Goal: Feedback & Contribution: Submit feedback/report problem

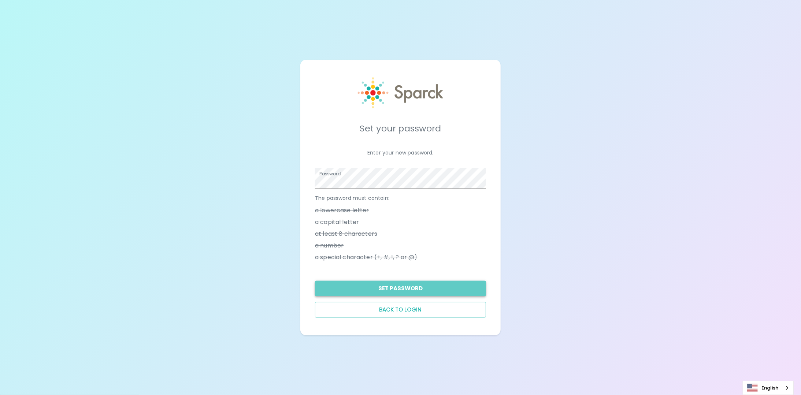
click at [410, 290] on button "Set Password" at bounding box center [400, 288] width 171 height 15
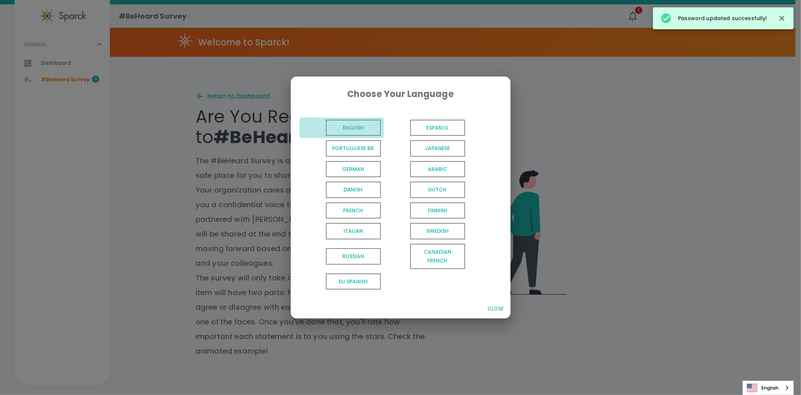
click at [344, 119] on button "English" at bounding box center [341, 128] width 84 height 21
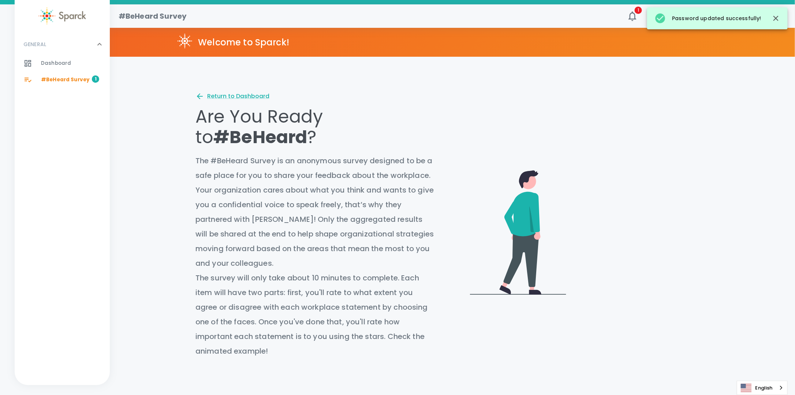
scroll to position [231, 0]
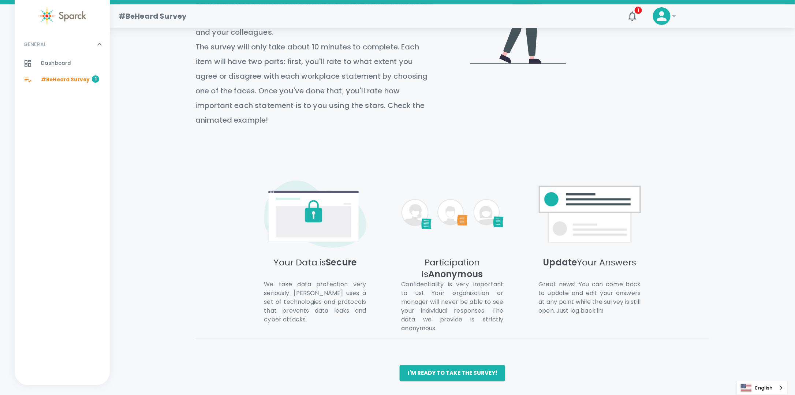
click at [418, 381] on div "#BeHeard Survey 1 ! GENERAL 0 Dashboard 0 #BeHeard Survey 1 Welcome to Sparck! …" at bounding box center [397, 84] width 795 height 622
click at [443, 375] on button "I'm ready to take the survey!" at bounding box center [452, 372] width 105 height 15
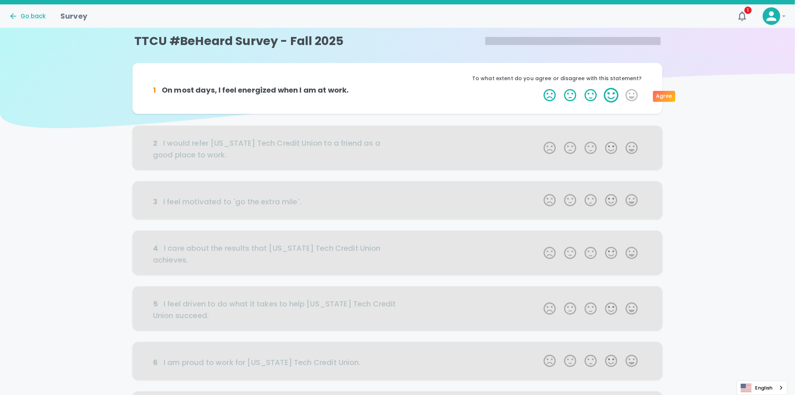
click at [610, 97] on label "4 Stars" at bounding box center [611, 95] width 21 height 15
click at [540, 88] on input "4 Stars" at bounding box center [539, 87] width 0 height 0
click at [612, 91] on label "4 Stars" at bounding box center [611, 95] width 21 height 15
click at [540, 88] on input "4 Stars" at bounding box center [539, 87] width 0 height 0
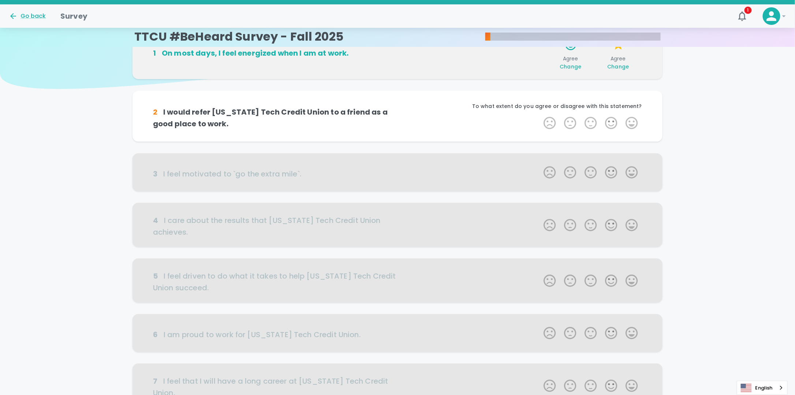
scroll to position [64, 0]
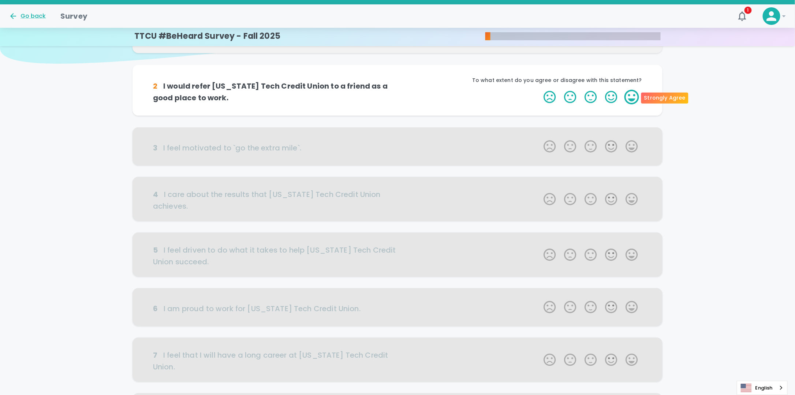
click at [632, 97] on label "5 Stars" at bounding box center [632, 97] width 21 height 15
click at [540, 90] on input "5 Stars" at bounding box center [539, 89] width 0 height 0
click at [630, 97] on label "5 Stars" at bounding box center [632, 97] width 21 height 15
click at [540, 90] on input "5 Stars" at bounding box center [539, 89] width 0 height 0
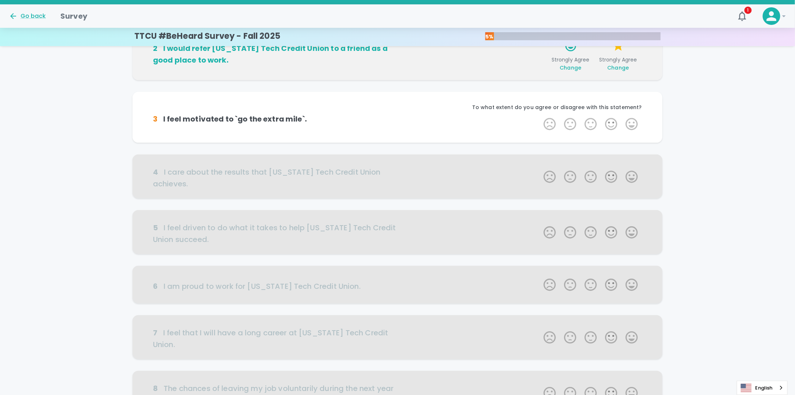
scroll to position [129, 0]
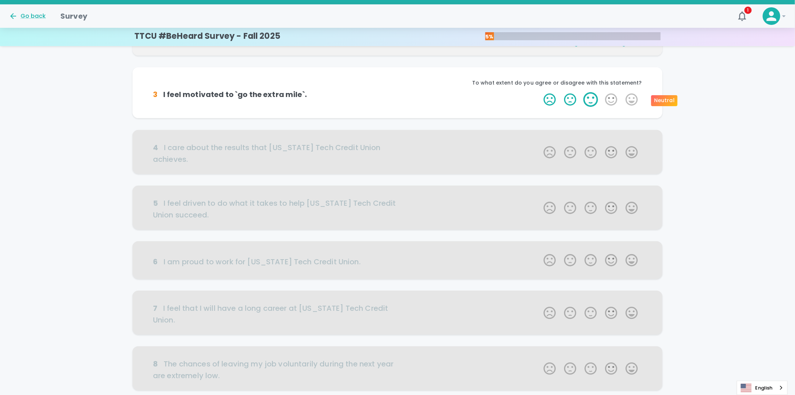
click at [597, 100] on label "3 Stars" at bounding box center [591, 99] width 21 height 15
click at [540, 92] on input "3 Stars" at bounding box center [539, 92] width 0 height 0
click at [588, 103] on label "3 Stars" at bounding box center [591, 99] width 21 height 15
click at [540, 92] on input "3 Stars" at bounding box center [539, 92] width 0 height 0
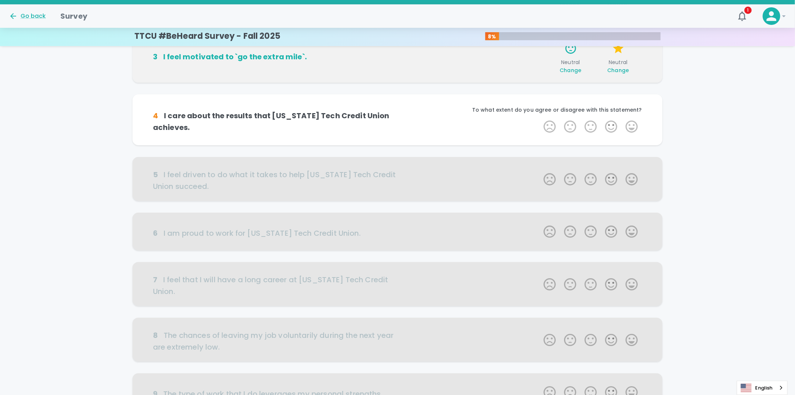
scroll to position [193, 0]
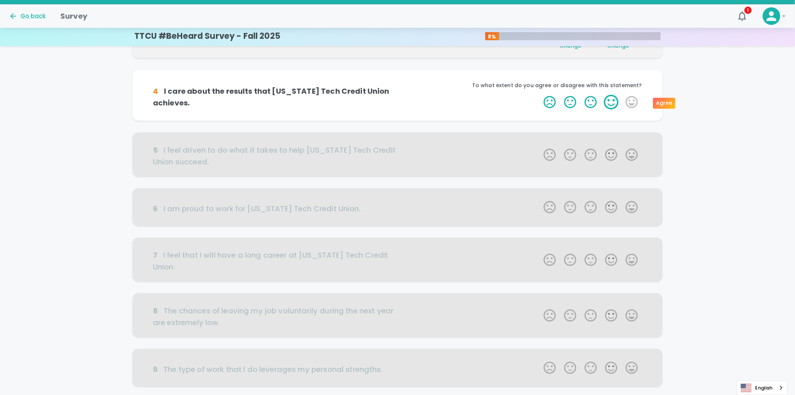
click at [606, 103] on label "4 Stars" at bounding box center [611, 102] width 21 height 15
click at [540, 95] on input "4 Stars" at bounding box center [539, 94] width 0 height 0
click at [589, 103] on label "3 Stars" at bounding box center [591, 102] width 21 height 15
click at [540, 95] on input "3 Stars" at bounding box center [539, 94] width 0 height 0
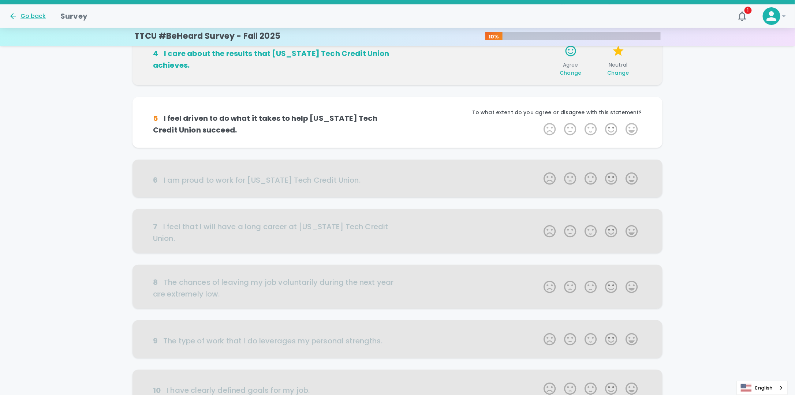
scroll to position [258, 0]
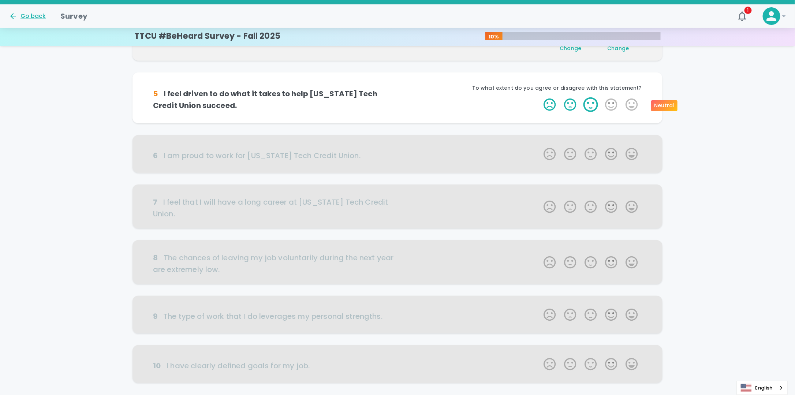
click at [596, 105] on label "3 Stars" at bounding box center [591, 104] width 21 height 15
click at [540, 97] on input "3 Stars" at bounding box center [539, 97] width 0 height 0
click at [595, 105] on label "3 Stars" at bounding box center [591, 104] width 21 height 15
click at [540, 97] on input "3 Stars" at bounding box center [539, 97] width 0 height 0
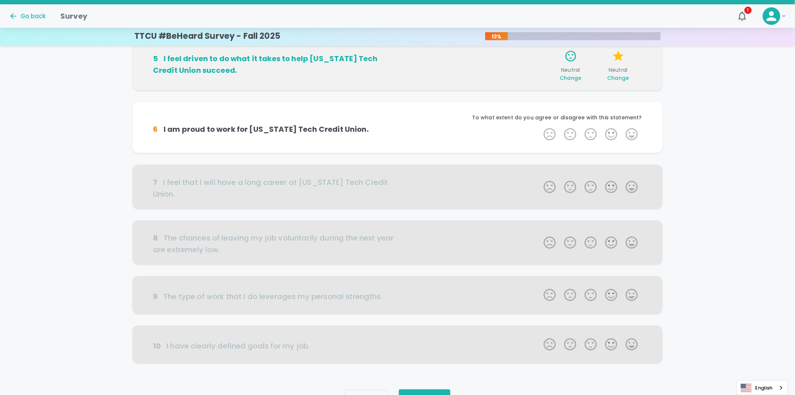
scroll to position [310, 0]
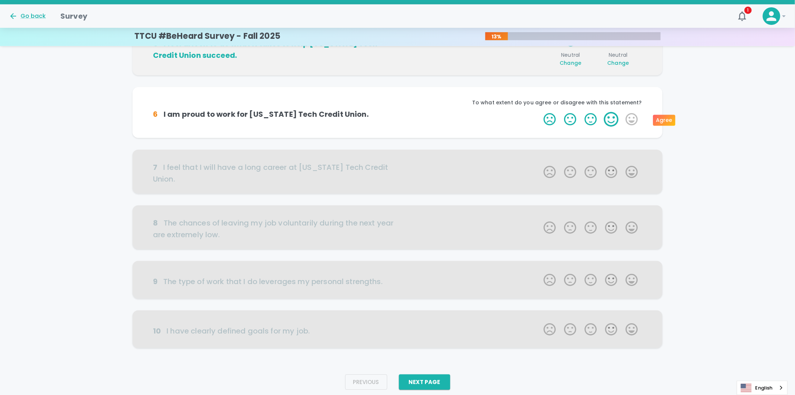
click at [618, 119] on label "4 Stars" at bounding box center [611, 119] width 21 height 15
click at [540, 112] on input "4 Stars" at bounding box center [539, 112] width 0 height 0
click at [629, 122] on label "5 Stars" at bounding box center [632, 119] width 21 height 15
click at [540, 112] on input "5 Stars" at bounding box center [539, 112] width 0 height 0
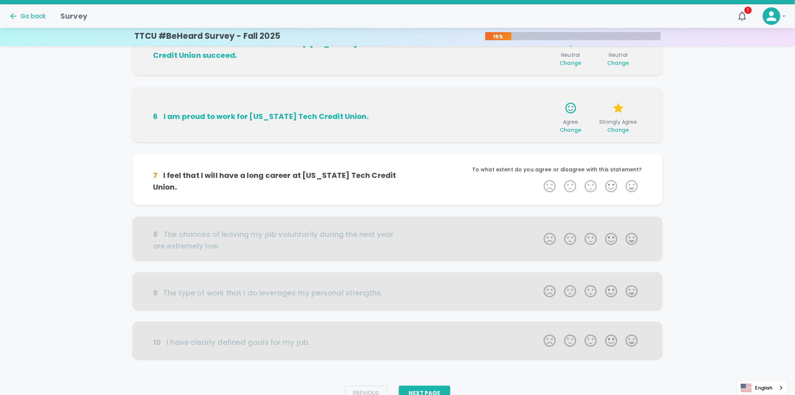
scroll to position [328, 0]
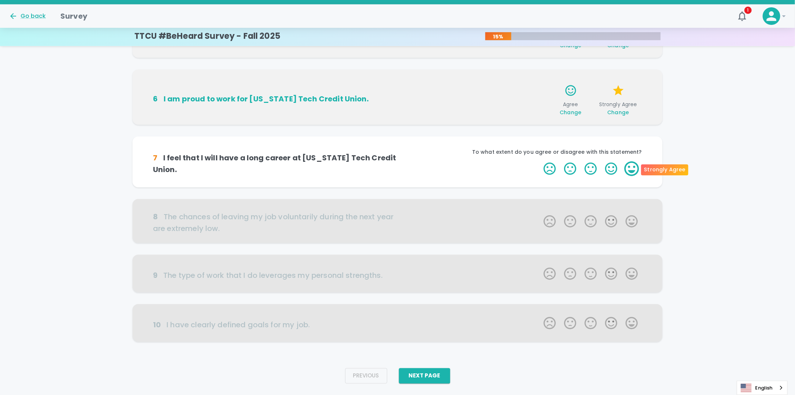
click at [633, 166] on label "5 Stars" at bounding box center [632, 168] width 21 height 15
click at [540, 161] on input "5 Stars" at bounding box center [539, 161] width 0 height 0
click at [632, 165] on label "5 Stars" at bounding box center [632, 168] width 21 height 15
click at [540, 161] on input "5 Stars" at bounding box center [539, 161] width 0 height 0
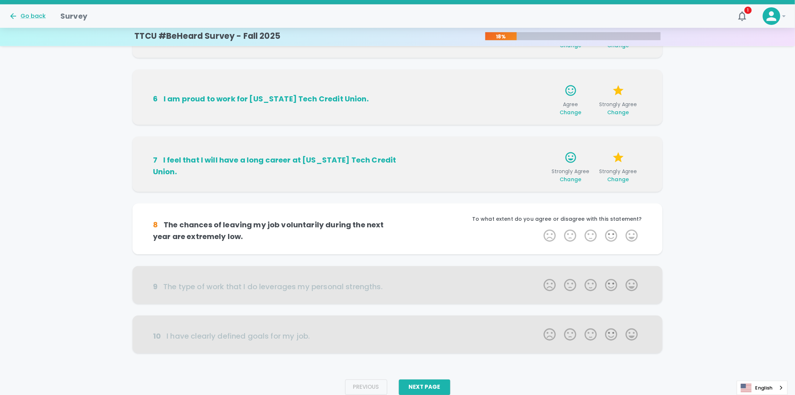
scroll to position [345, 0]
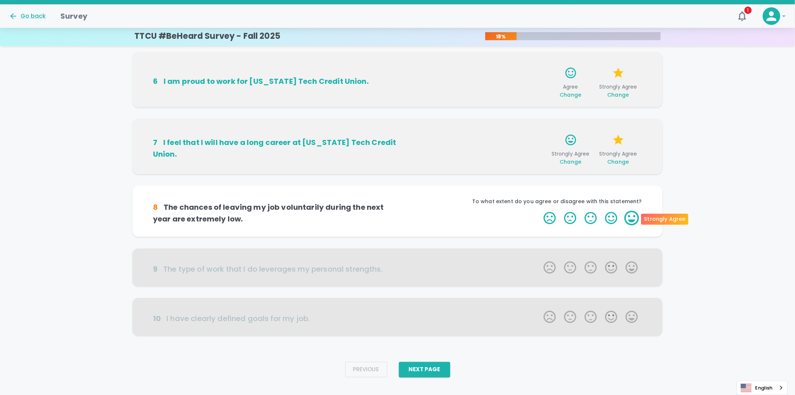
click at [633, 219] on label "5 Stars" at bounding box center [632, 218] width 21 height 15
click at [540, 211] on input "5 Stars" at bounding box center [539, 211] width 0 height 0
click at [633, 219] on label "5 Stars" at bounding box center [632, 218] width 21 height 15
click at [540, 211] on input "5 Stars" at bounding box center [539, 211] width 0 height 0
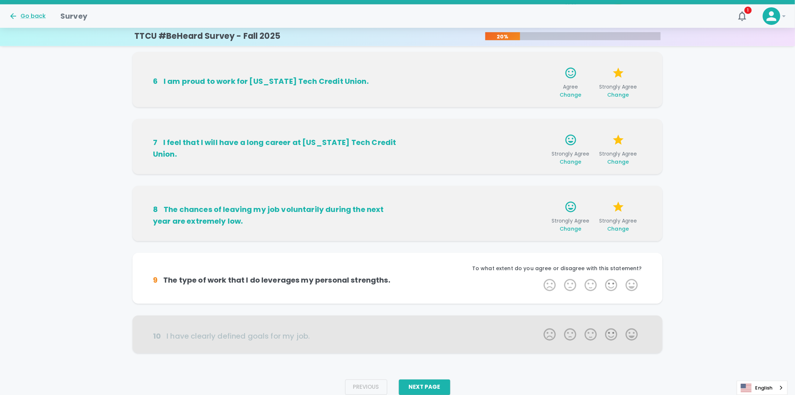
scroll to position [357, 0]
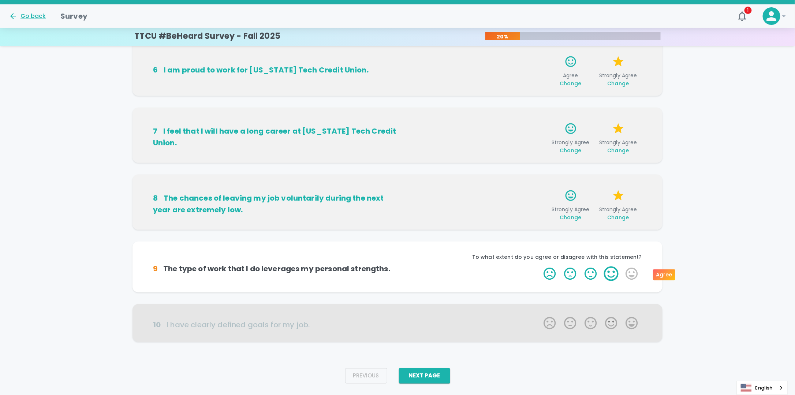
click at [619, 277] on label "4 Stars" at bounding box center [611, 274] width 21 height 15
click at [540, 267] on input "4 Stars" at bounding box center [539, 266] width 0 height 0
click at [632, 272] on label "5 Stars" at bounding box center [632, 274] width 21 height 15
click at [540, 267] on input "5 Stars" at bounding box center [539, 266] width 0 height 0
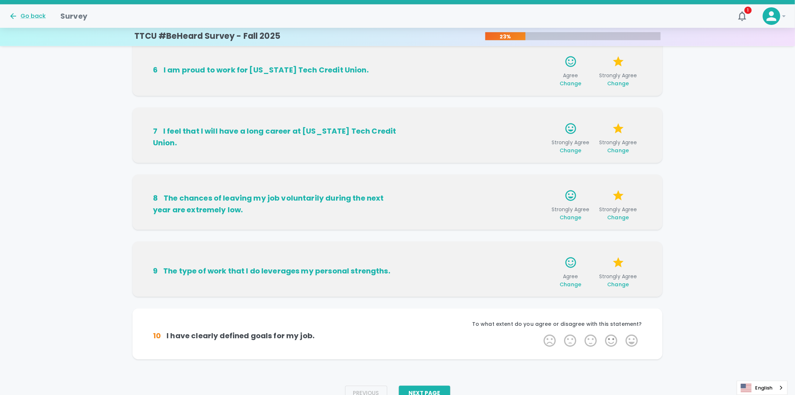
scroll to position [374, 0]
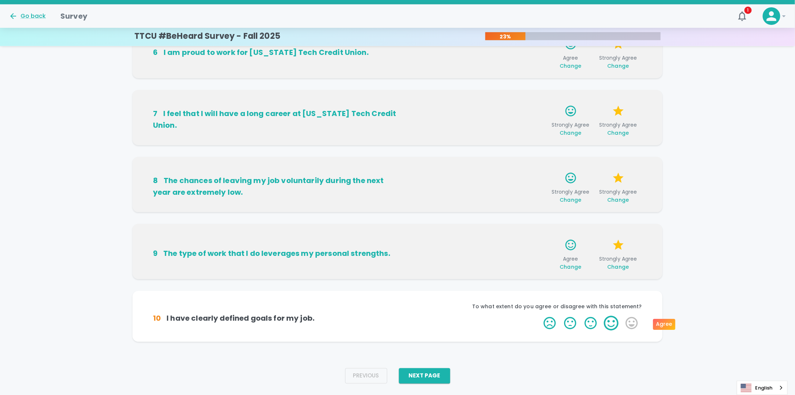
click at [616, 325] on label "4 Stars" at bounding box center [611, 323] width 21 height 15
click at [540, 316] on input "4 Stars" at bounding box center [539, 316] width 0 height 0
click at [627, 320] on label "5 Stars" at bounding box center [632, 323] width 21 height 15
click at [540, 316] on input "5 Stars" at bounding box center [539, 316] width 0 height 0
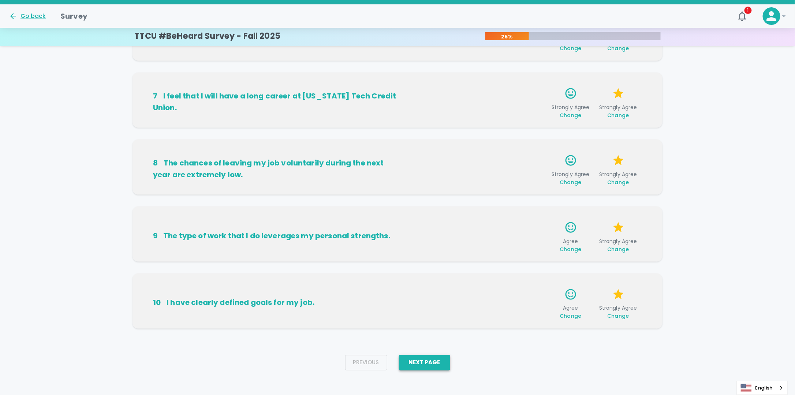
click at [443, 362] on button "Next Page" at bounding box center [424, 362] width 51 height 15
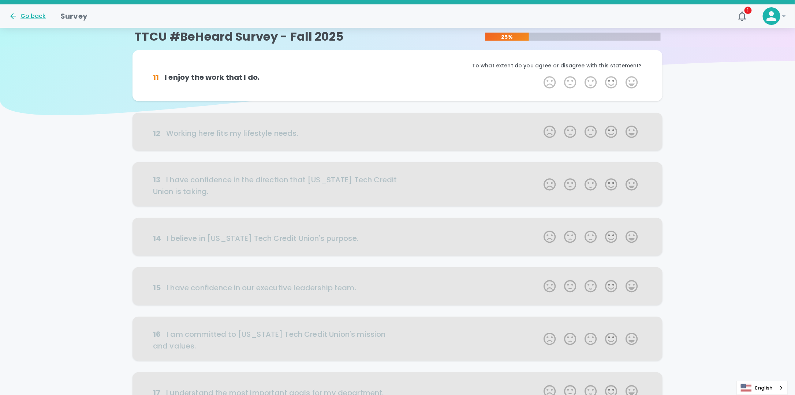
scroll to position [0, 0]
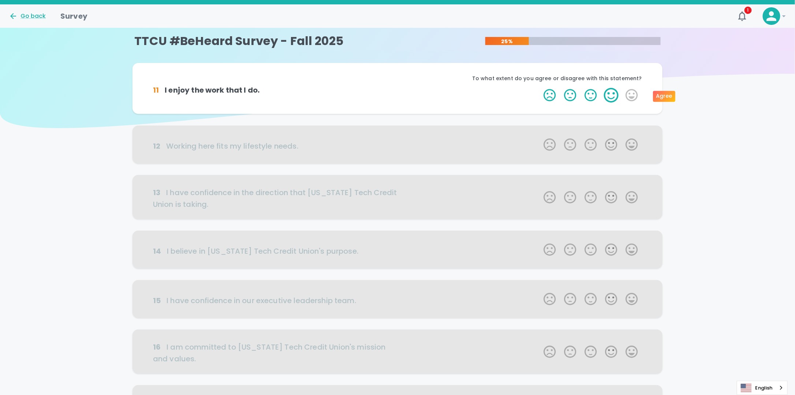
click at [611, 95] on label "4 Stars" at bounding box center [611, 95] width 21 height 15
click at [540, 88] on input "4 Stars" at bounding box center [539, 87] width 0 height 0
click at [630, 98] on label "5 Stars" at bounding box center [632, 95] width 21 height 15
click at [540, 88] on input "5 Stars" at bounding box center [539, 87] width 0 height 0
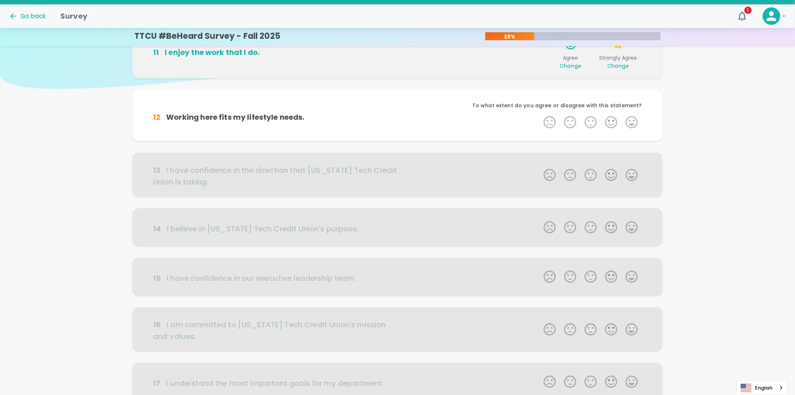
scroll to position [64, 0]
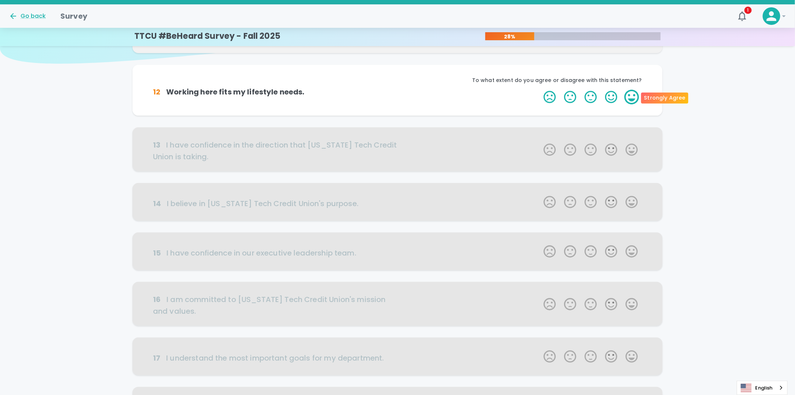
click at [633, 95] on label "5 Stars" at bounding box center [632, 97] width 21 height 15
click at [540, 90] on input "5 Stars" at bounding box center [539, 89] width 0 height 0
click at [630, 101] on label "5 Stars" at bounding box center [632, 97] width 21 height 15
click at [540, 90] on input "5 Stars" at bounding box center [539, 89] width 0 height 0
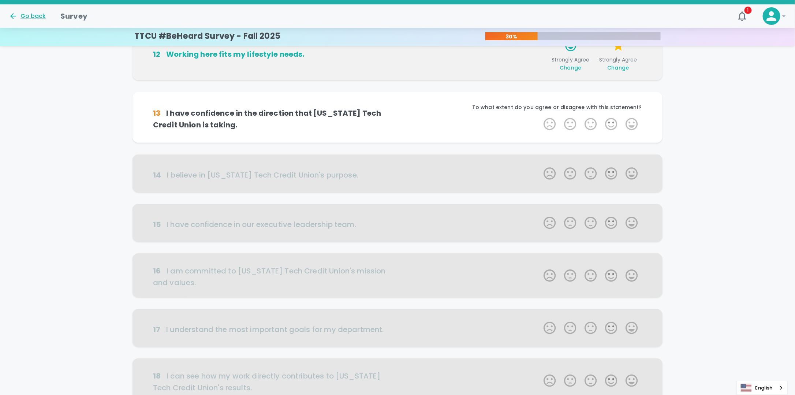
scroll to position [129, 0]
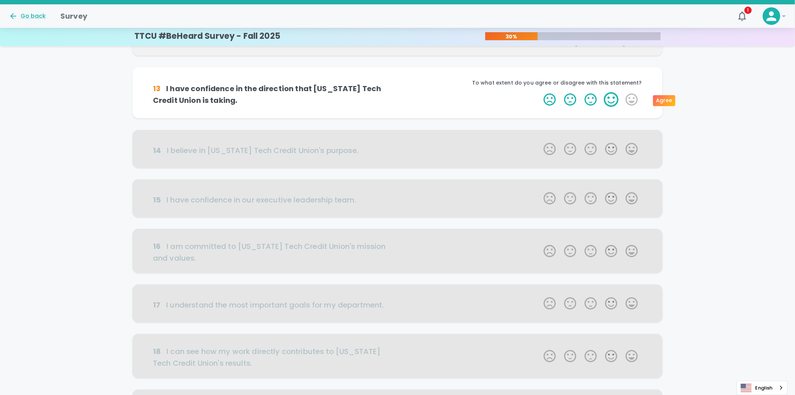
click at [612, 100] on label "4 Stars" at bounding box center [611, 99] width 21 height 15
click at [540, 92] on input "4 Stars" at bounding box center [539, 92] width 0 height 0
click at [612, 97] on label "4 Stars" at bounding box center [611, 99] width 21 height 15
click at [540, 92] on input "4 Stars" at bounding box center [539, 92] width 0 height 0
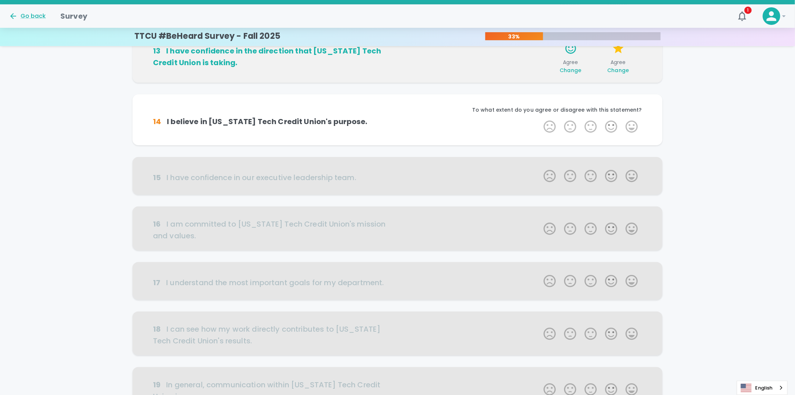
scroll to position [193, 0]
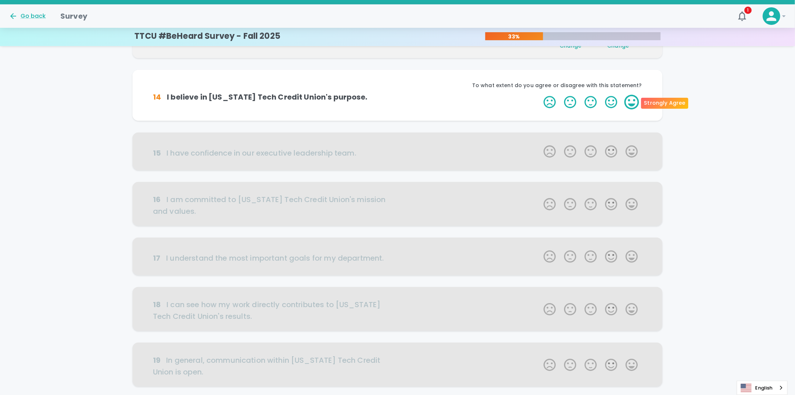
click at [626, 101] on label "5 Stars" at bounding box center [632, 102] width 21 height 15
click at [540, 95] on input "5 Stars" at bounding box center [539, 94] width 0 height 0
click at [591, 100] on label "3 Stars" at bounding box center [591, 102] width 21 height 15
click at [540, 95] on input "3 Stars" at bounding box center [539, 94] width 0 height 0
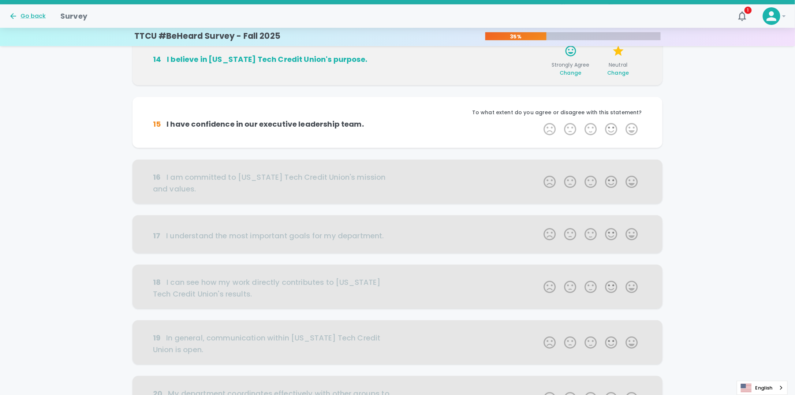
scroll to position [258, 0]
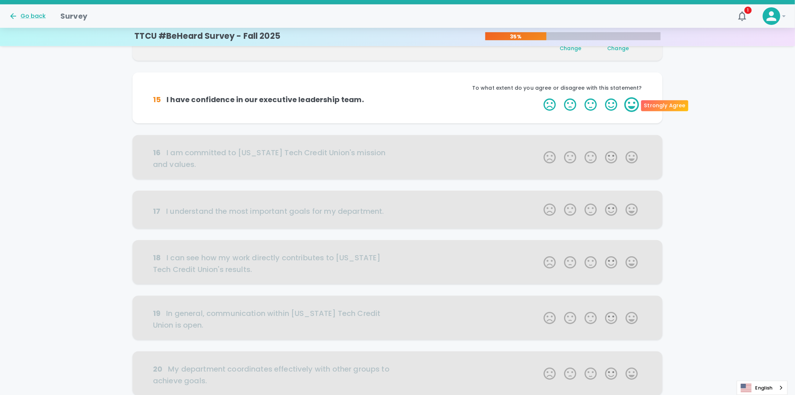
click at [624, 104] on label "5 Stars" at bounding box center [632, 104] width 21 height 15
click at [540, 97] on input "5 Stars" at bounding box center [539, 97] width 0 height 0
click at [614, 103] on label "4 Stars" at bounding box center [611, 104] width 21 height 15
click at [540, 97] on input "4 Stars" at bounding box center [539, 97] width 0 height 0
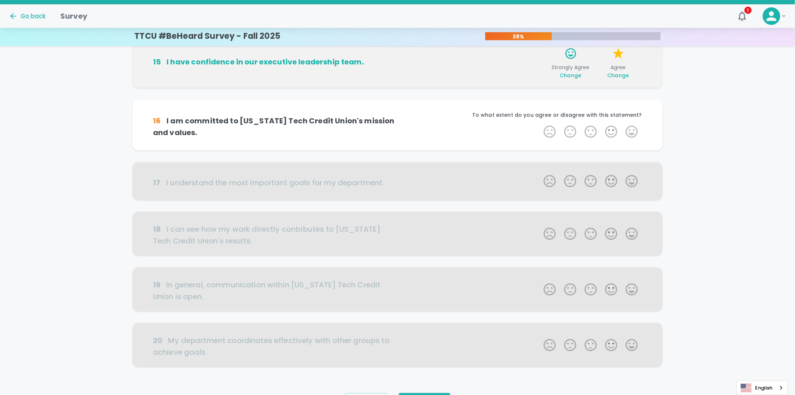
scroll to position [322, 0]
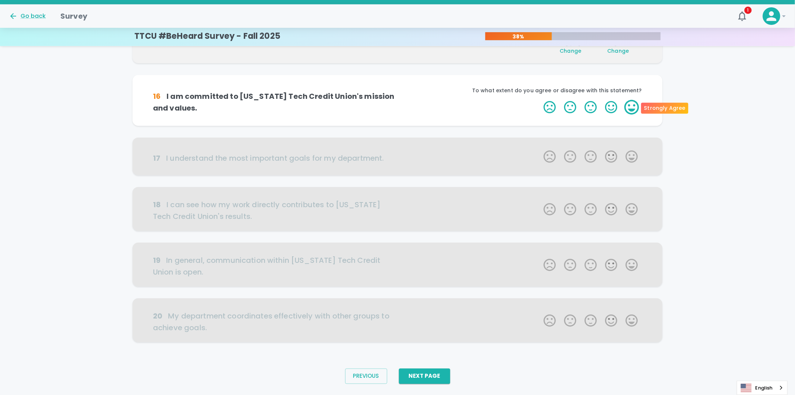
click at [627, 110] on label "5 Stars" at bounding box center [632, 107] width 21 height 15
click at [540, 100] on input "5 Stars" at bounding box center [539, 100] width 0 height 0
click at [633, 108] on label "5 Stars" at bounding box center [632, 107] width 21 height 15
click at [540, 100] on input "5 Stars" at bounding box center [539, 100] width 0 height 0
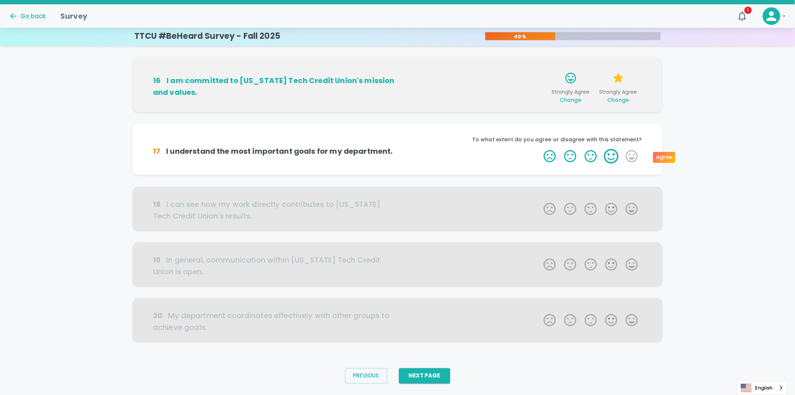
click at [612, 159] on label "4 Stars" at bounding box center [611, 156] width 21 height 15
click at [540, 149] on input "4 Stars" at bounding box center [539, 149] width 0 height 0
click at [611, 160] on label "4 Stars" at bounding box center [611, 156] width 21 height 15
click at [540, 149] on input "4 Stars" at bounding box center [539, 149] width 0 height 0
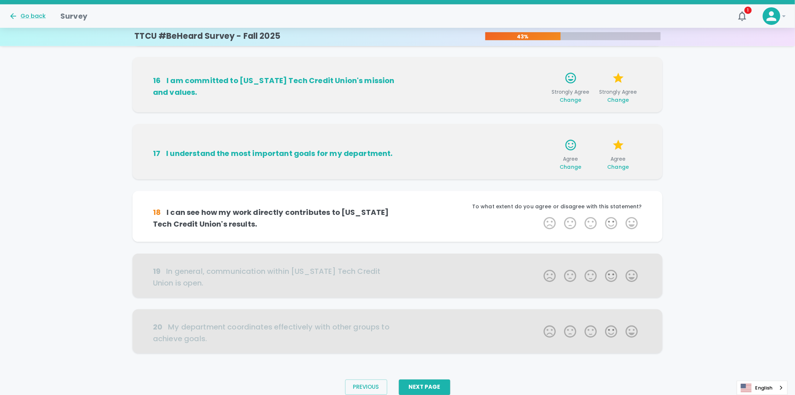
scroll to position [358, 0]
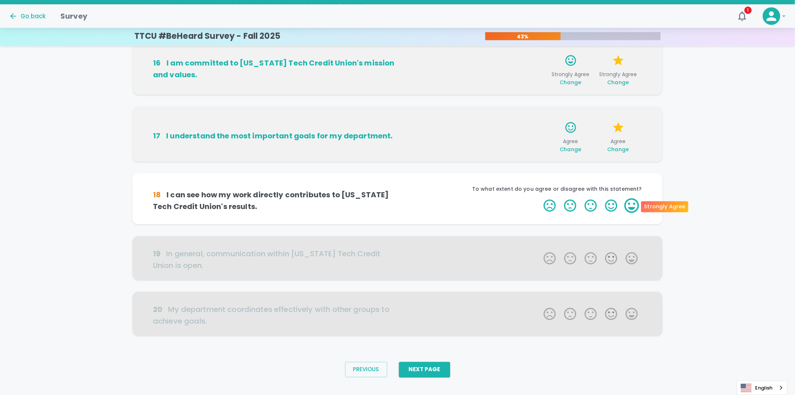
click at [637, 206] on label "5 Stars" at bounding box center [632, 205] width 21 height 15
click at [540, 198] on input "5 Stars" at bounding box center [539, 198] width 0 height 0
click at [612, 210] on label "4 Stars" at bounding box center [611, 205] width 21 height 15
click at [540, 198] on input "4 Stars" at bounding box center [539, 198] width 0 height 0
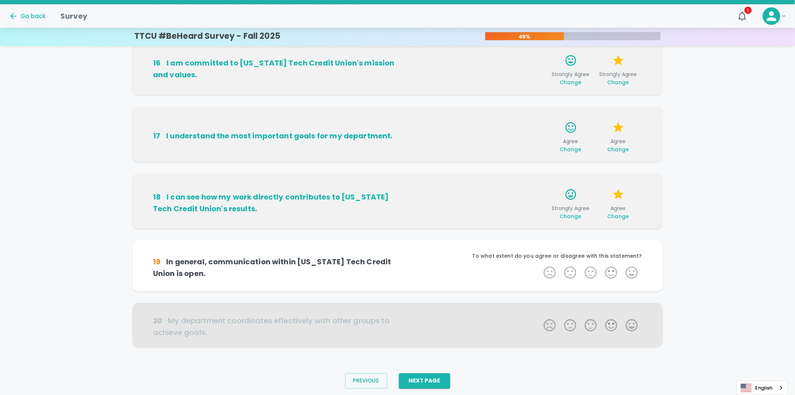
scroll to position [369, 0]
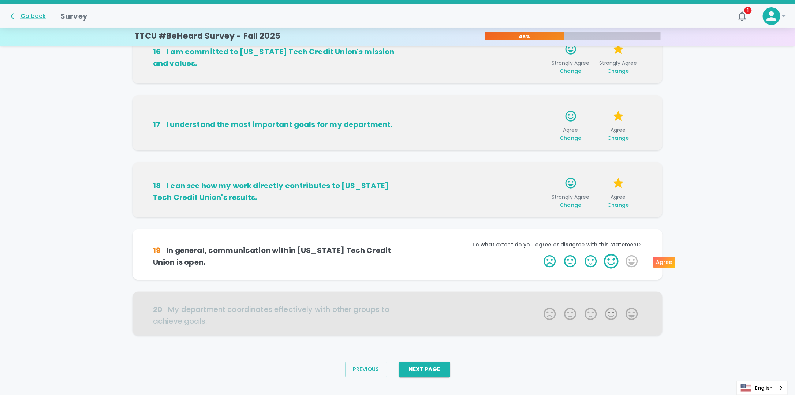
click at [613, 261] on label "4 Stars" at bounding box center [611, 261] width 21 height 15
click at [540, 254] on input "4 Stars" at bounding box center [539, 254] width 0 height 0
click at [630, 261] on label "5 Stars" at bounding box center [632, 261] width 21 height 15
click at [540, 254] on input "5 Stars" at bounding box center [539, 254] width 0 height 0
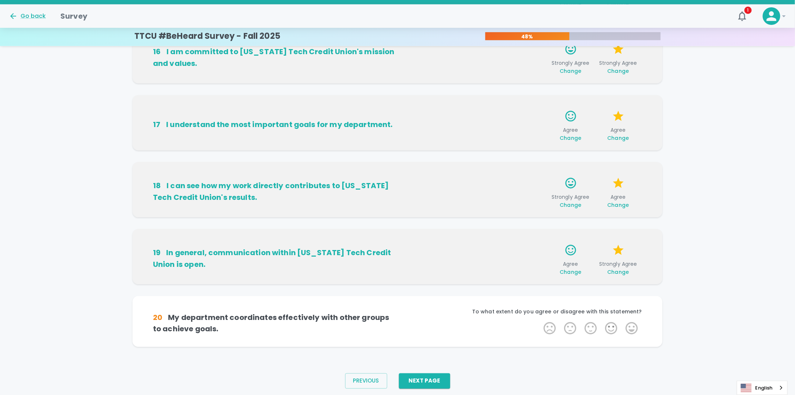
scroll to position [381, 0]
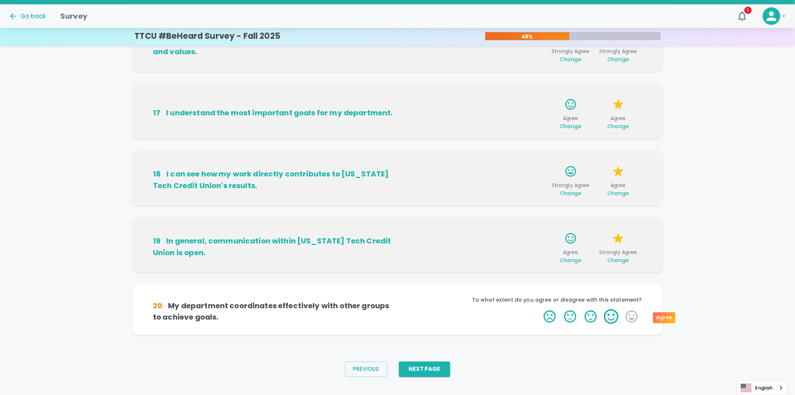
click at [613, 320] on label "4 Stars" at bounding box center [611, 316] width 21 height 15
click at [540, 309] on input "4 Stars" at bounding box center [539, 309] width 0 height 0
click at [630, 313] on label "5 Stars" at bounding box center [632, 316] width 21 height 15
click at [540, 309] on input "5 Stars" at bounding box center [539, 309] width 0 height 0
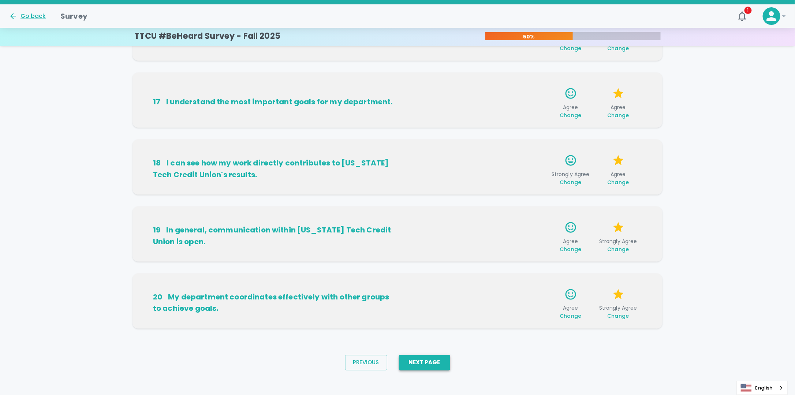
click at [442, 363] on button "Next Page" at bounding box center [424, 362] width 51 height 15
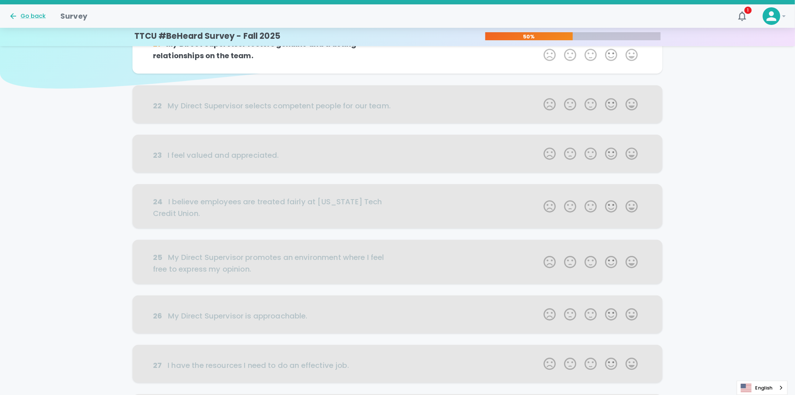
scroll to position [0, 0]
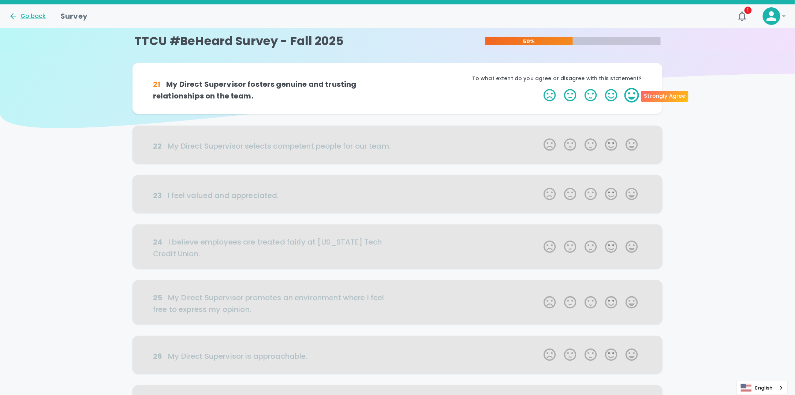
click at [636, 97] on label "5 Stars" at bounding box center [632, 95] width 21 height 15
click at [540, 88] on input "5 Stars" at bounding box center [539, 87] width 0 height 0
click at [632, 96] on label "5 Stars" at bounding box center [632, 95] width 21 height 15
click at [540, 88] on input "5 Stars" at bounding box center [539, 87] width 0 height 0
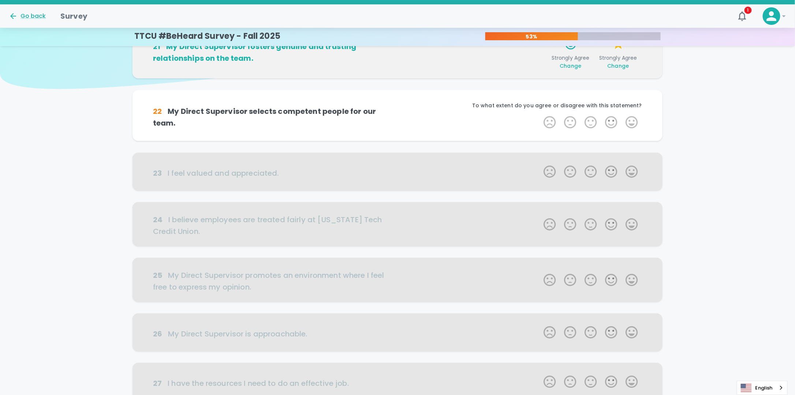
scroll to position [64, 0]
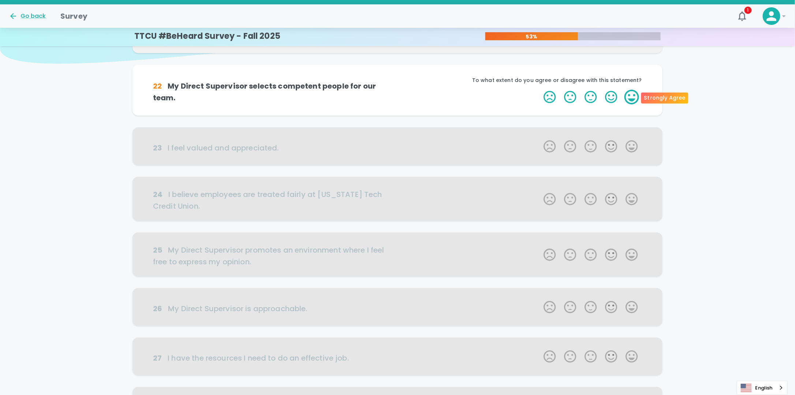
click at [634, 92] on label "5 Stars" at bounding box center [632, 97] width 21 height 15
click at [540, 90] on input "5 Stars" at bounding box center [539, 89] width 0 height 0
click at [632, 98] on label "5 Stars" at bounding box center [632, 97] width 21 height 15
click at [540, 90] on input "5 Stars" at bounding box center [539, 89] width 0 height 0
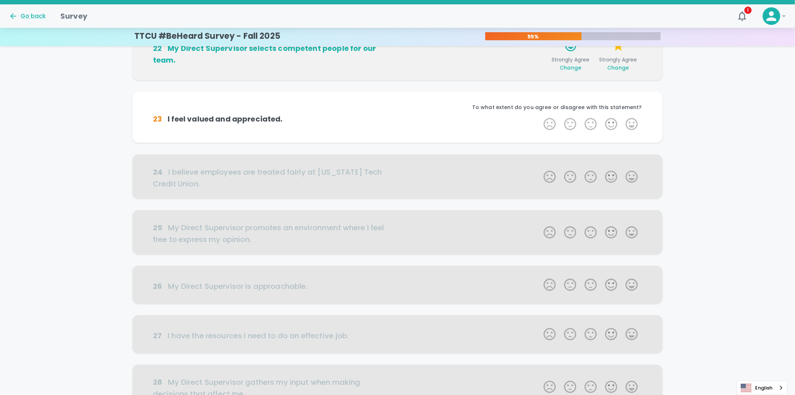
scroll to position [129, 0]
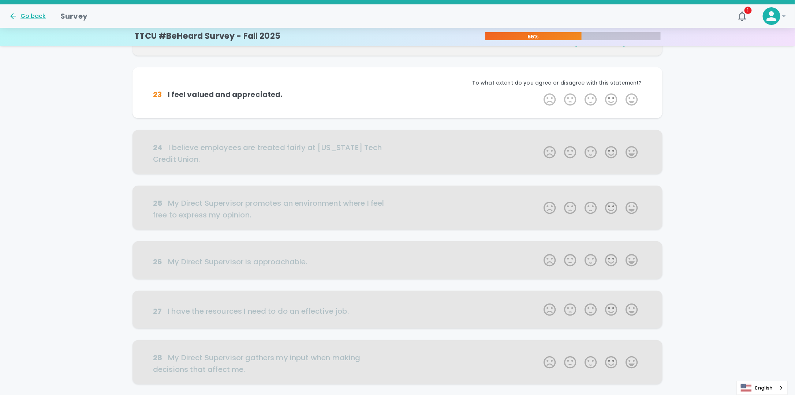
click at [632, 98] on label "5 Stars" at bounding box center [632, 99] width 21 height 15
click at [540, 92] on input "5 Stars" at bounding box center [539, 92] width 0 height 0
click at [630, 100] on label "5 Stars" at bounding box center [632, 99] width 21 height 15
click at [540, 92] on input "5 Stars" at bounding box center [539, 92] width 0 height 0
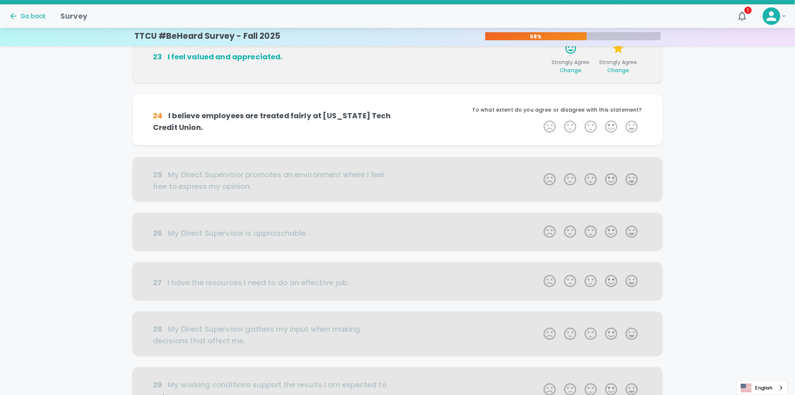
scroll to position [193, 0]
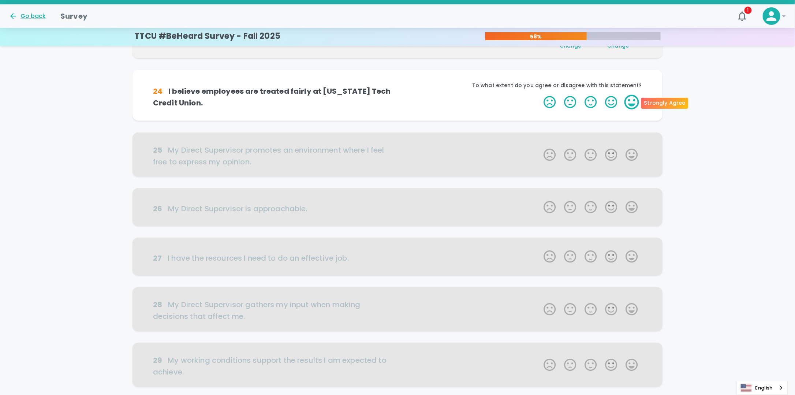
click at [630, 100] on label "5 Stars" at bounding box center [632, 102] width 21 height 15
click at [540, 95] on input "5 Stars" at bounding box center [539, 94] width 0 height 0
click at [630, 102] on label "5 Stars" at bounding box center [632, 102] width 21 height 15
click at [540, 95] on input "5 Stars" at bounding box center [539, 94] width 0 height 0
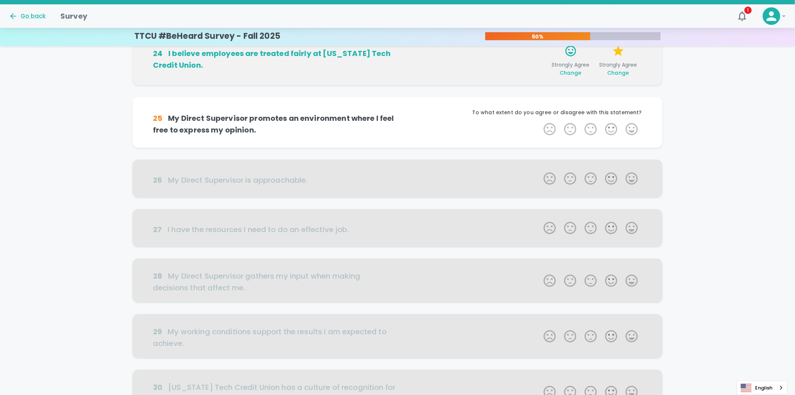
scroll to position [258, 0]
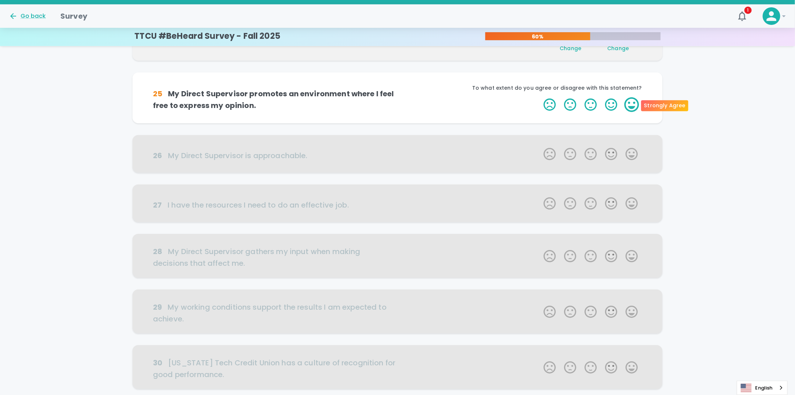
click at [633, 105] on label "5 Stars" at bounding box center [632, 104] width 21 height 15
click at [540, 97] on input "5 Stars" at bounding box center [539, 97] width 0 height 0
click at [633, 105] on label "5 Stars" at bounding box center [632, 104] width 21 height 15
click at [540, 97] on input "5 Stars" at bounding box center [539, 97] width 0 height 0
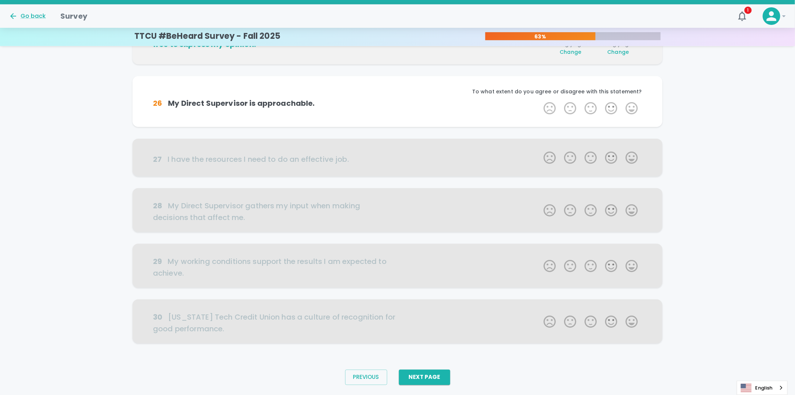
scroll to position [322, 0]
click at [633, 105] on label "5 Stars" at bounding box center [632, 107] width 21 height 15
click at [540, 100] on input "5 Stars" at bounding box center [539, 100] width 0 height 0
click at [633, 105] on label "5 Stars" at bounding box center [632, 107] width 21 height 15
click at [540, 100] on input "5 Stars" at bounding box center [539, 100] width 0 height 0
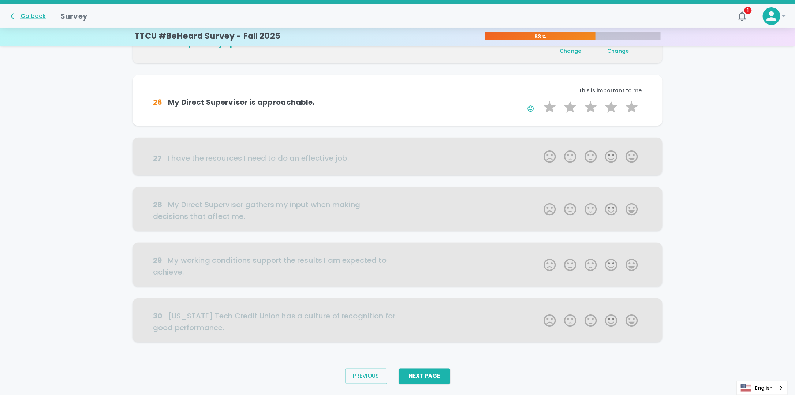
scroll to position [340, 0]
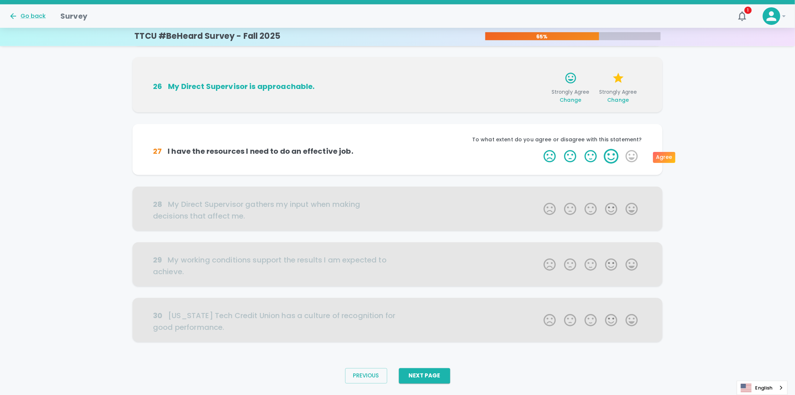
click at [614, 157] on label "4 Stars" at bounding box center [611, 156] width 21 height 15
click at [540, 149] on input "4 Stars" at bounding box center [539, 149] width 0 height 0
click at [629, 156] on label "5 Stars" at bounding box center [632, 156] width 21 height 15
click at [540, 149] on input "5 Stars" at bounding box center [539, 149] width 0 height 0
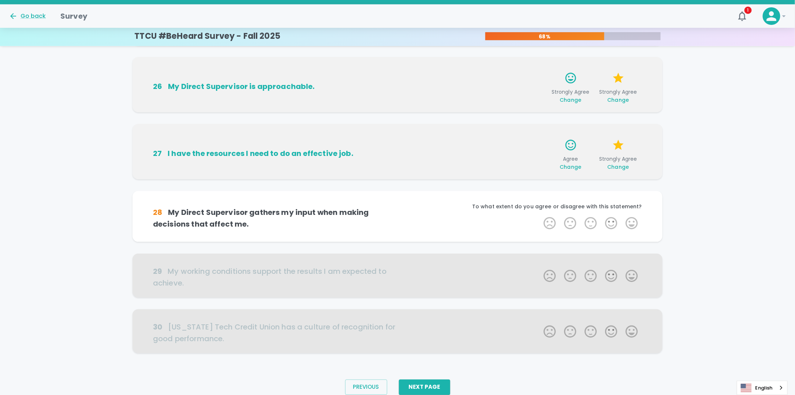
scroll to position [358, 0]
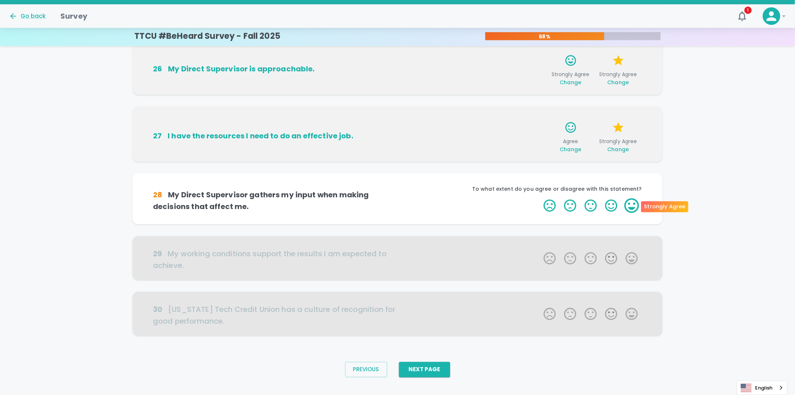
click at [629, 204] on label "5 Stars" at bounding box center [632, 205] width 21 height 15
click at [540, 198] on input "5 Stars" at bounding box center [539, 198] width 0 height 0
click at [633, 205] on label "5 Stars" at bounding box center [632, 205] width 21 height 15
click at [540, 198] on input "5 Stars" at bounding box center [539, 198] width 0 height 0
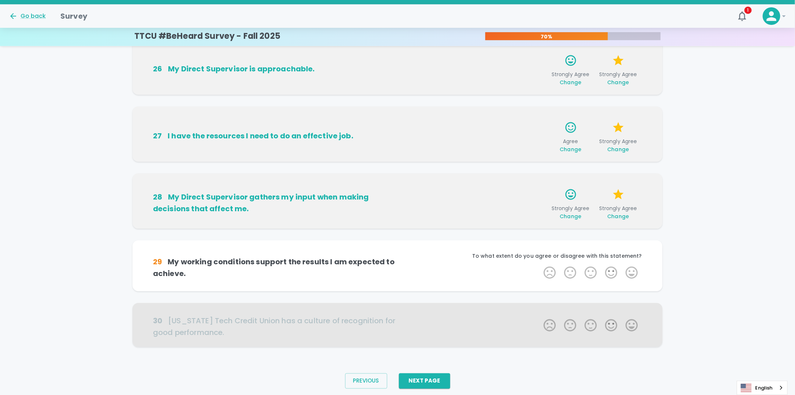
scroll to position [369, 0]
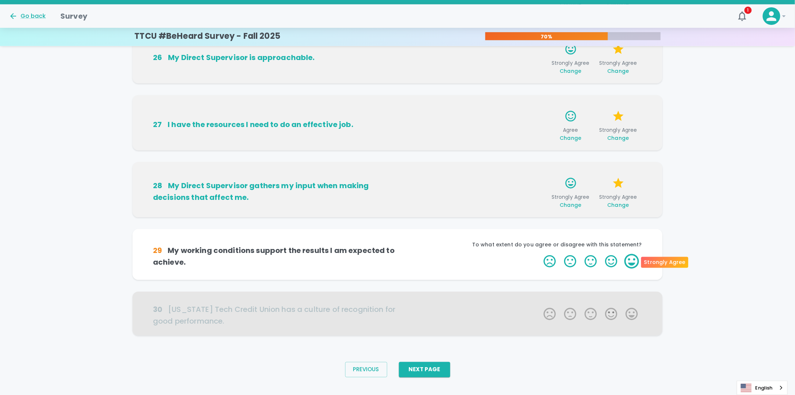
click at [629, 256] on label "5 Stars" at bounding box center [632, 261] width 21 height 15
click at [540, 254] on input "5 Stars" at bounding box center [539, 254] width 0 height 0
click at [632, 262] on label "5 Stars" at bounding box center [632, 261] width 21 height 15
click at [540, 254] on input "5 Stars" at bounding box center [539, 254] width 0 height 0
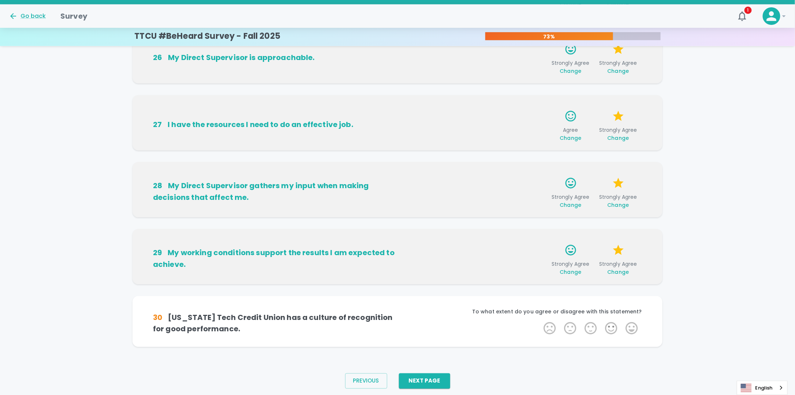
scroll to position [381, 0]
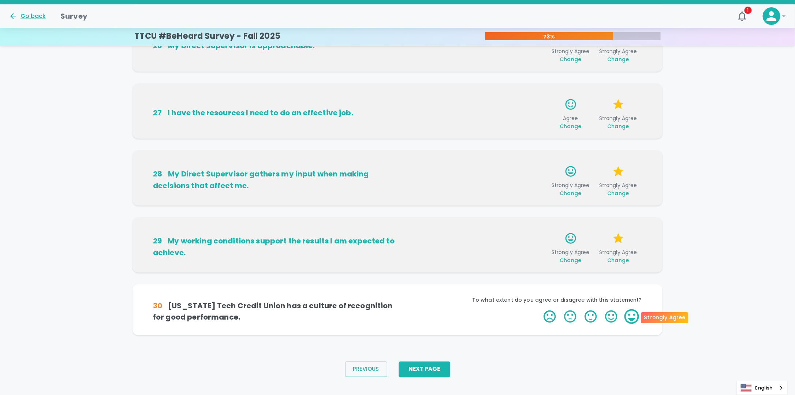
click at [629, 318] on label "5 Stars" at bounding box center [632, 316] width 21 height 15
click at [540, 309] on input "5 Stars" at bounding box center [539, 309] width 0 height 0
drag, startPoint x: 630, startPoint y: 315, endPoint x: 384, endPoint y: 393, distance: 258.1
click at [629, 316] on label "5 Stars" at bounding box center [632, 316] width 21 height 15
click at [540, 309] on input "5 Stars" at bounding box center [539, 309] width 0 height 0
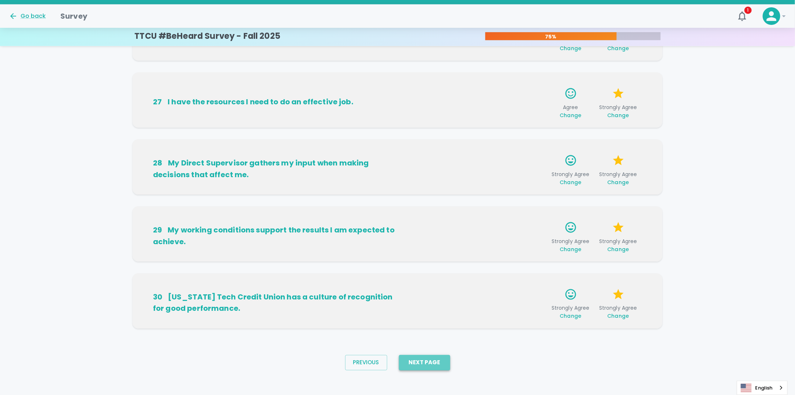
click at [420, 369] on button "Next Page" at bounding box center [424, 362] width 51 height 15
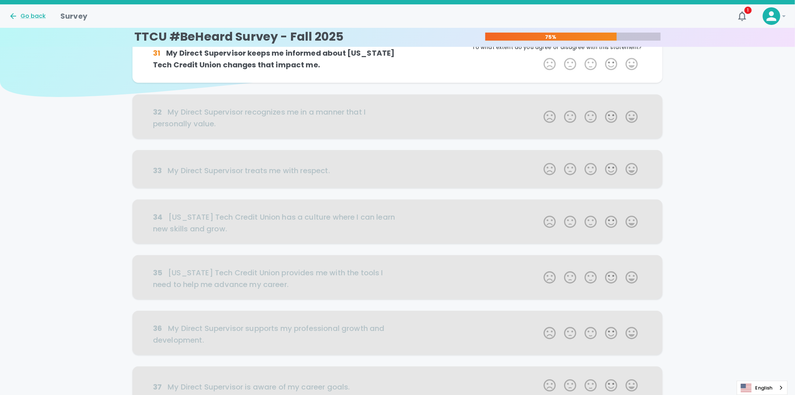
scroll to position [0, 0]
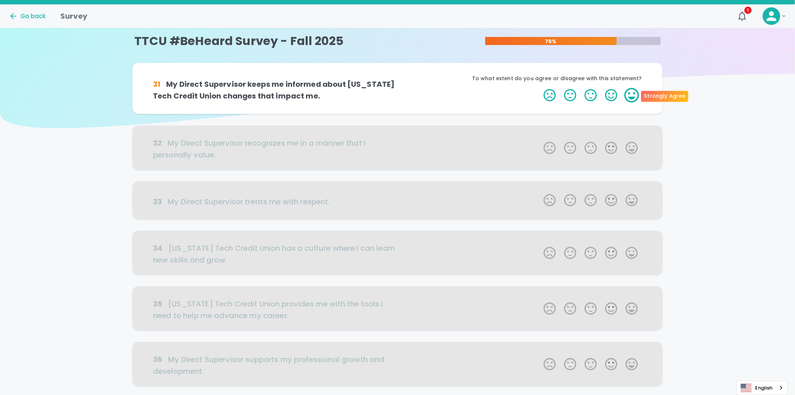
click at [629, 97] on label "5 Stars" at bounding box center [632, 95] width 21 height 15
click at [540, 88] on input "5 Stars" at bounding box center [539, 87] width 0 height 0
click at [630, 94] on label "5 Stars" at bounding box center [632, 95] width 21 height 15
click at [540, 88] on input "5 Stars" at bounding box center [539, 87] width 0 height 0
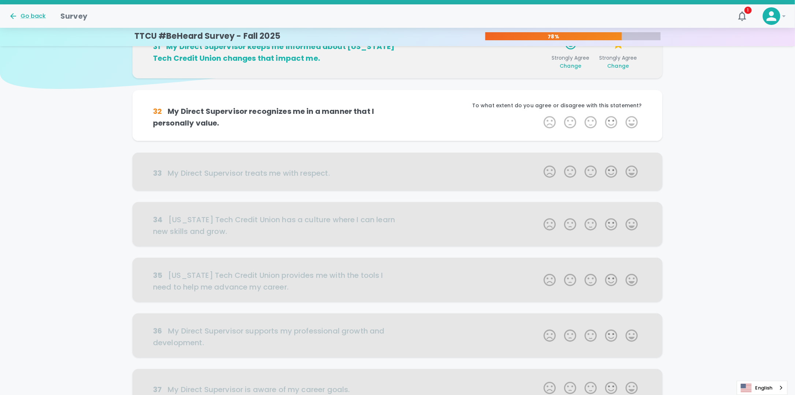
scroll to position [64, 0]
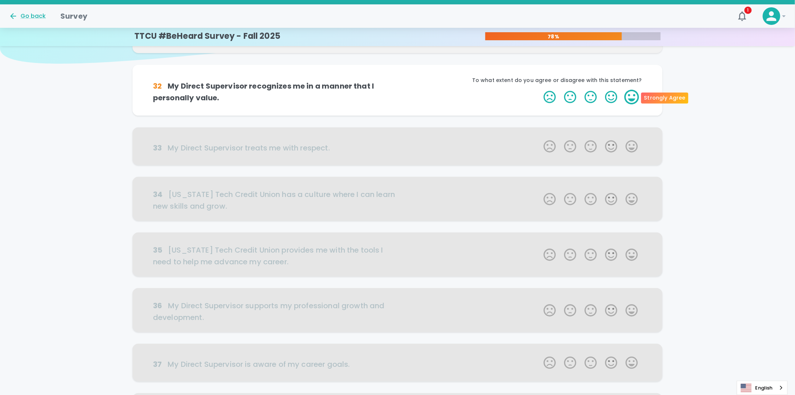
click at [630, 97] on label "5 Stars" at bounding box center [632, 97] width 21 height 15
click at [540, 90] on input "5 Stars" at bounding box center [539, 89] width 0 height 0
click at [632, 97] on label "5 Stars" at bounding box center [632, 97] width 21 height 15
click at [540, 90] on input "5 Stars" at bounding box center [539, 89] width 0 height 0
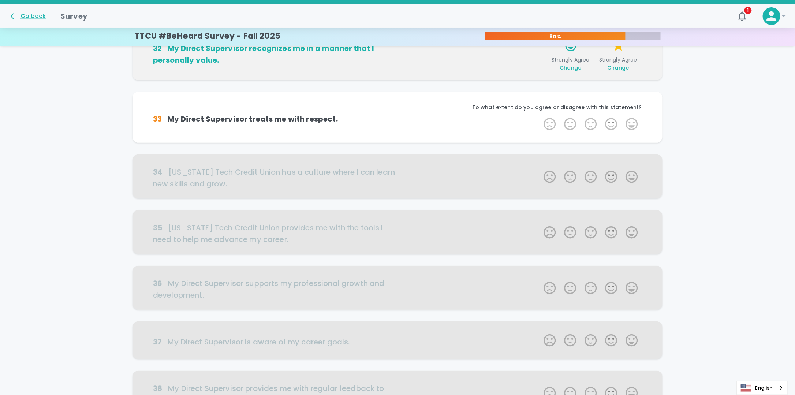
scroll to position [129, 0]
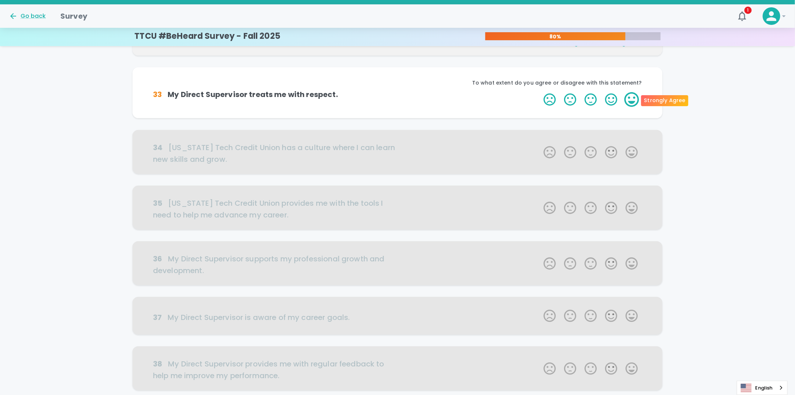
click at [630, 99] on label "5 Stars" at bounding box center [632, 99] width 21 height 15
click at [540, 92] on input "5 Stars" at bounding box center [539, 92] width 0 height 0
click at [630, 99] on label "5 Stars" at bounding box center [632, 99] width 21 height 15
click at [540, 92] on input "5 Stars" at bounding box center [539, 92] width 0 height 0
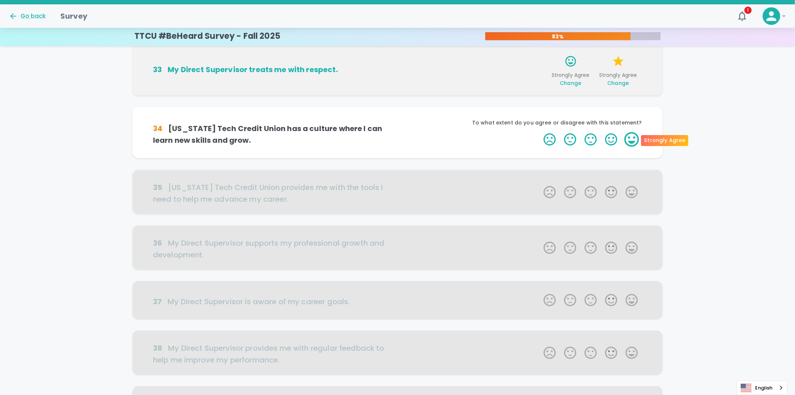
scroll to position [193, 0]
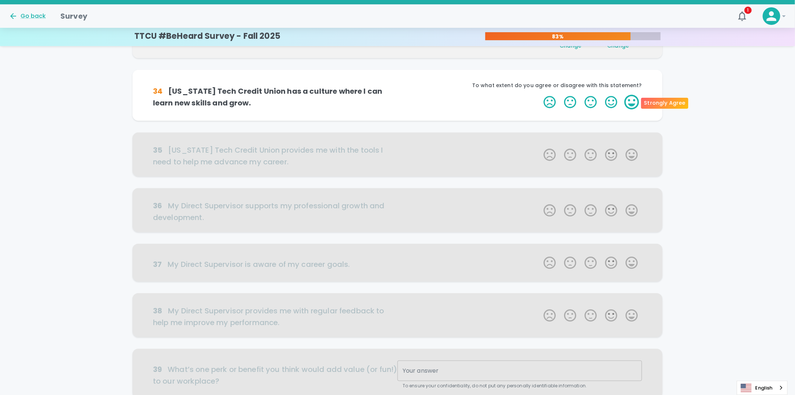
click at [633, 105] on label "5 Stars" at bounding box center [632, 102] width 21 height 15
click at [540, 95] on input "5 Stars" at bounding box center [539, 94] width 0 height 0
click at [616, 104] on label "4 Stars" at bounding box center [611, 102] width 21 height 15
click at [540, 95] on input "4 Stars" at bounding box center [539, 94] width 0 height 0
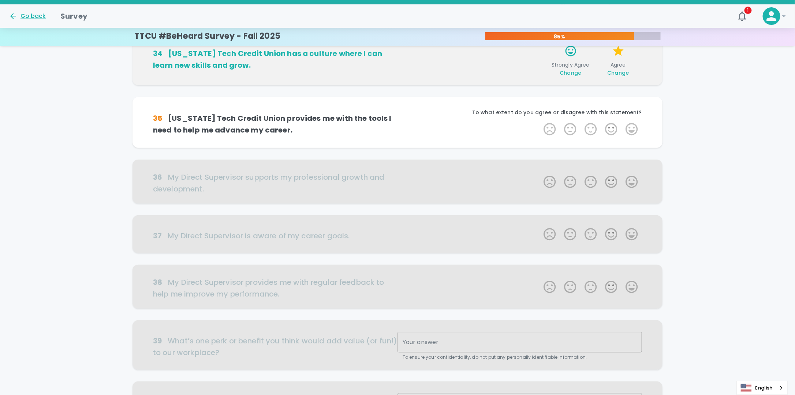
scroll to position [258, 0]
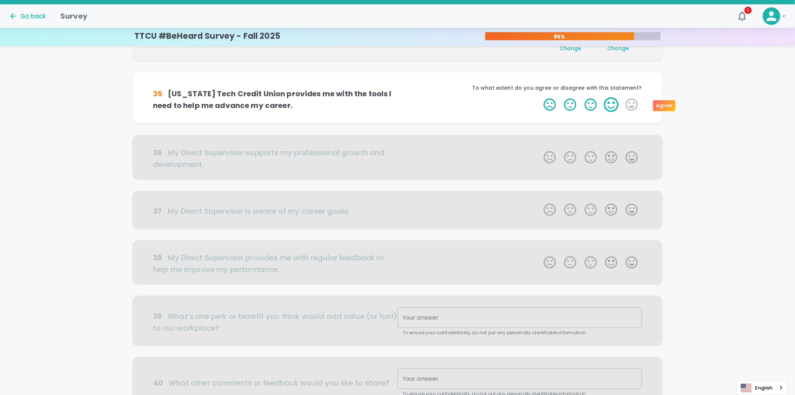
click at [618, 104] on label "4 Stars" at bounding box center [611, 104] width 21 height 15
click at [540, 97] on input "4 Stars" at bounding box center [539, 97] width 0 height 0
click at [616, 105] on label "4 Stars" at bounding box center [611, 104] width 21 height 15
click at [540, 97] on input "4 Stars" at bounding box center [539, 97] width 0 height 0
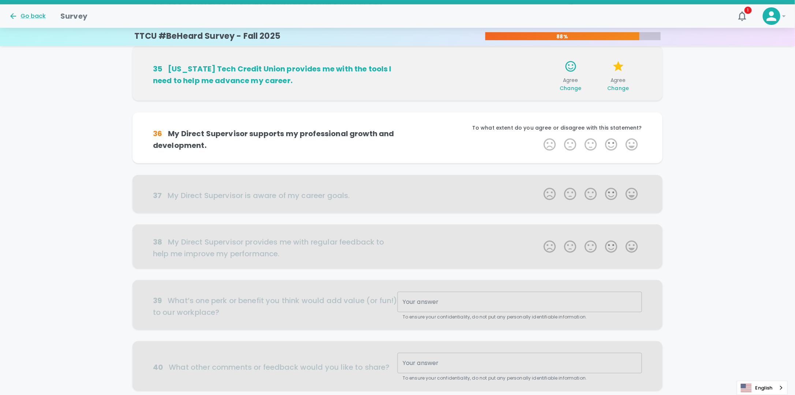
scroll to position [322, 0]
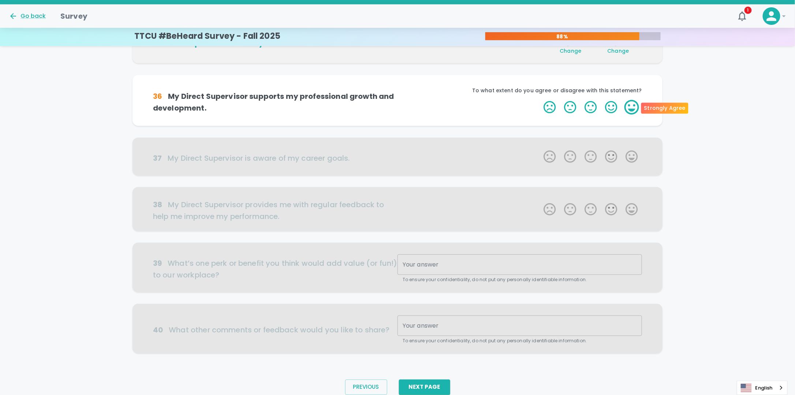
click at [632, 108] on label "5 Stars" at bounding box center [632, 107] width 21 height 15
click at [540, 100] on input "5 Stars" at bounding box center [539, 100] width 0 height 0
click at [610, 109] on label "4 Stars" at bounding box center [611, 107] width 21 height 15
click at [540, 100] on input "4 Stars" at bounding box center [539, 100] width 0 height 0
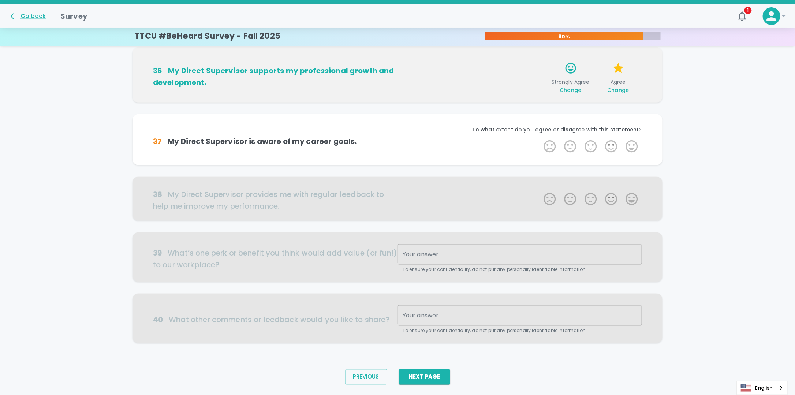
scroll to position [351, 0]
click at [633, 146] on label "5 Stars" at bounding box center [632, 145] width 21 height 15
click at [540, 138] on input "5 Stars" at bounding box center [539, 138] width 0 height 0
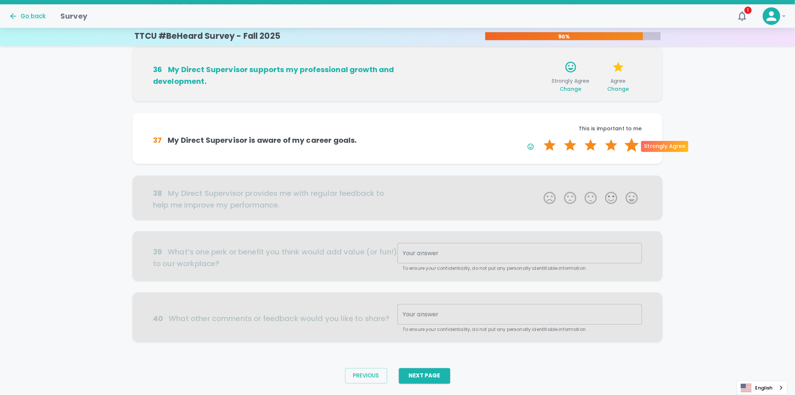
click at [628, 140] on label "5 Stars" at bounding box center [632, 145] width 21 height 15
click at [540, 138] on input "5 Stars" at bounding box center [539, 138] width 0 height 0
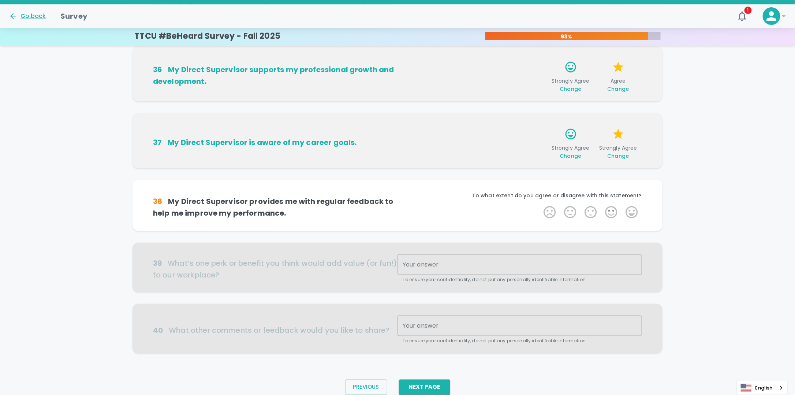
scroll to position [369, 0]
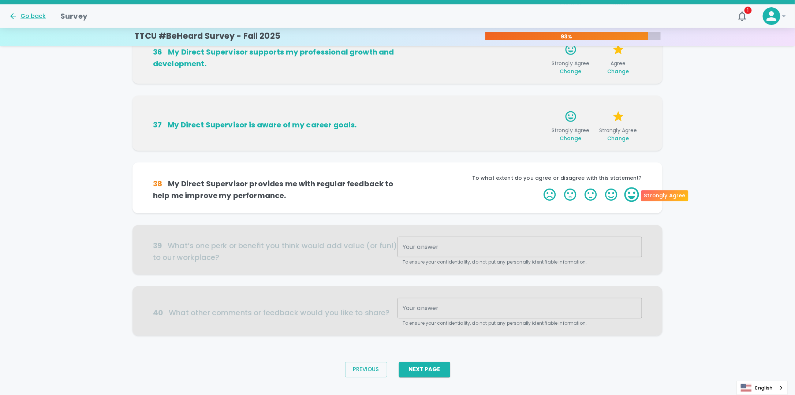
click at [629, 190] on label "5 Stars" at bounding box center [632, 194] width 21 height 15
click at [540, 187] on input "5 Stars" at bounding box center [539, 187] width 0 height 0
click at [629, 193] on label "5 Stars" at bounding box center [632, 194] width 21 height 15
click at [540, 187] on input "5 Stars" at bounding box center [539, 187] width 0 height 0
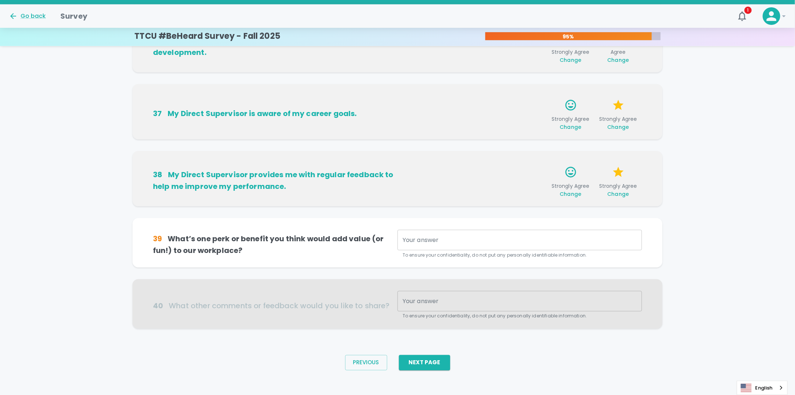
click at [485, 235] on div "x Your answer" at bounding box center [520, 240] width 245 height 21
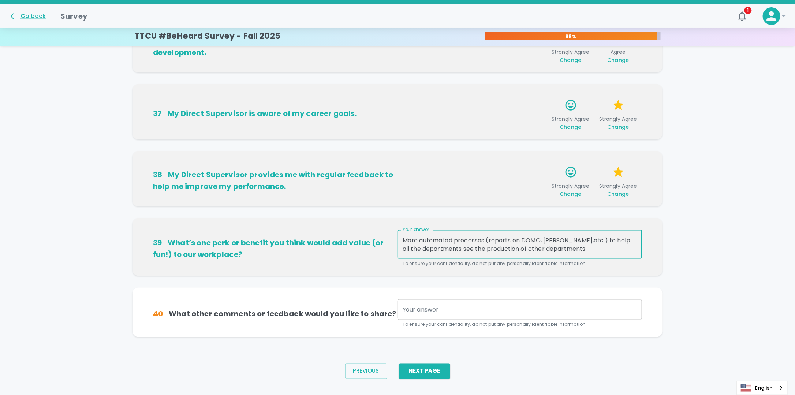
type textarea "More automated processes (reports on DOMO, [PERSON_NAME],etc.) to help all the …"
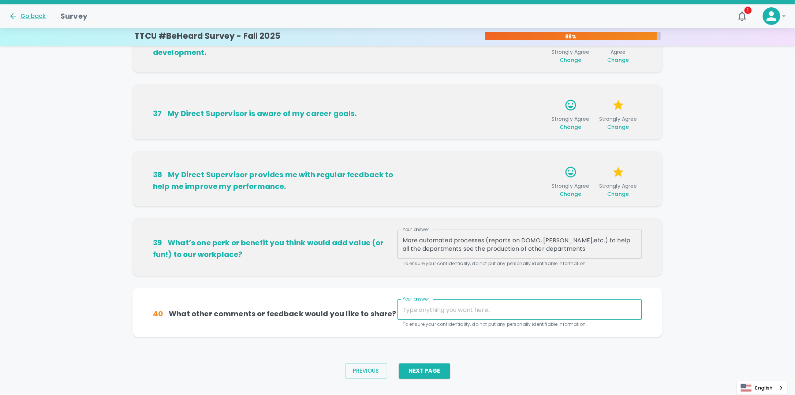
click at [427, 309] on textarea "Your answer" at bounding box center [520, 310] width 234 height 8
click at [426, 379] on button "Next Page" at bounding box center [424, 371] width 51 height 15
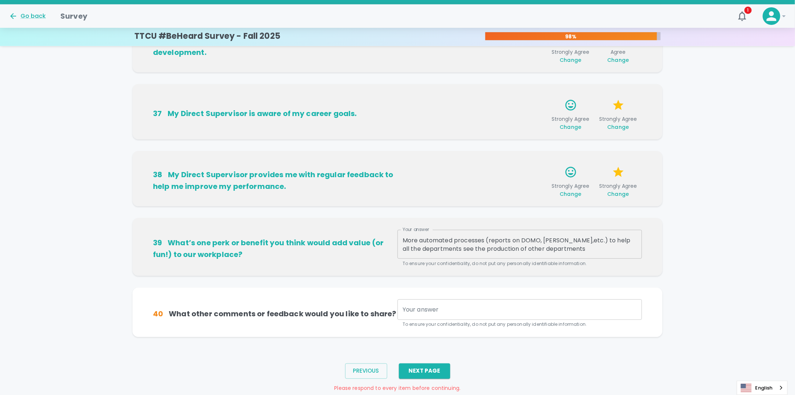
click at [424, 320] on div "Your answer x Your answer To ensure your confidentiality, do not put any person…" at bounding box center [520, 313] width 245 height 29
click at [425, 314] on div "x Your answer" at bounding box center [520, 309] width 245 height 21
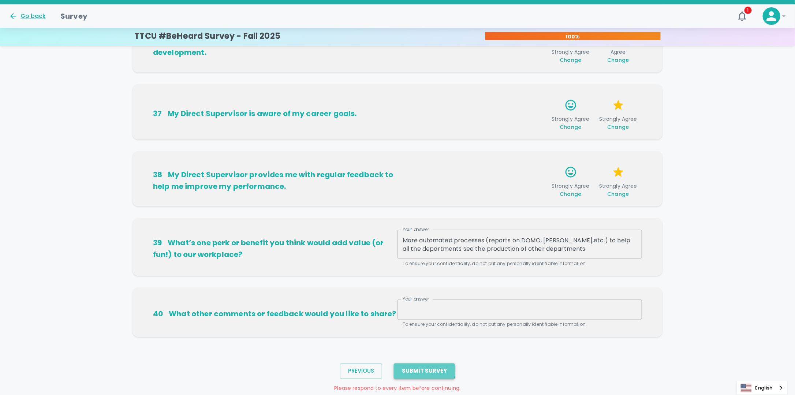
click at [418, 369] on button "Submit Survey" at bounding box center [424, 371] width 61 height 15
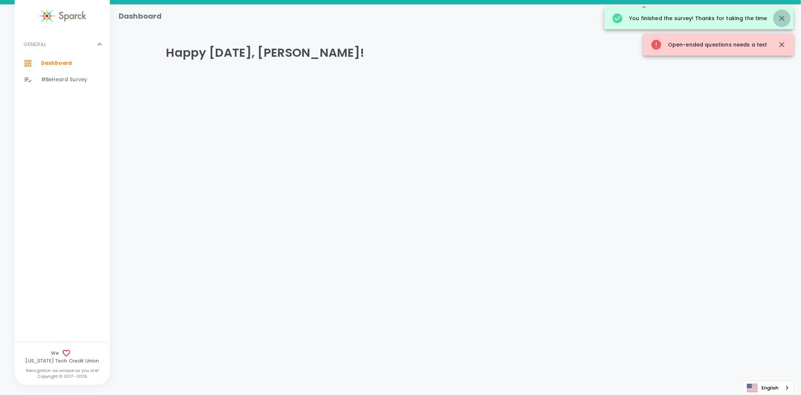
click at [782, 19] on icon "button" at bounding box center [781, 18] width 5 height 5
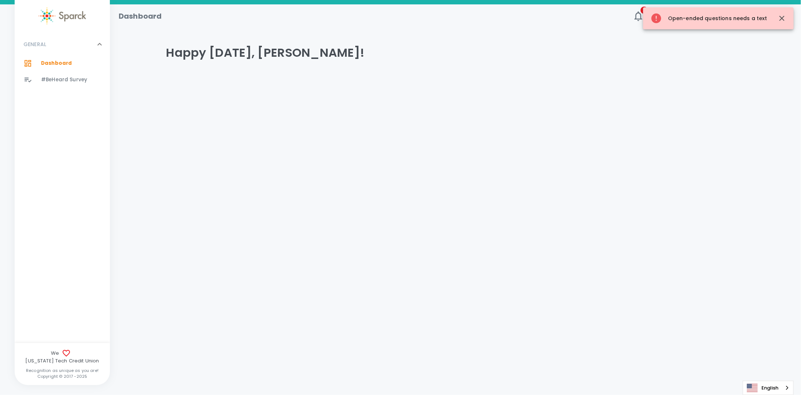
click at [782, 44] on div "Happy [DATE], [PERSON_NAME]!" at bounding box center [455, 59] width 673 height 44
